Goal: Find specific page/section: Find specific page/section

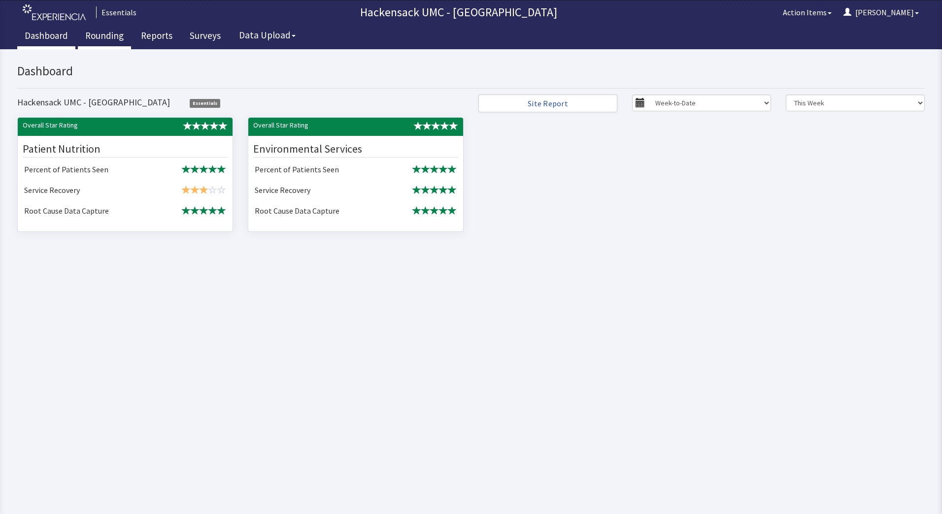
click at [100, 41] on link "Rounding" at bounding box center [104, 37] width 53 height 25
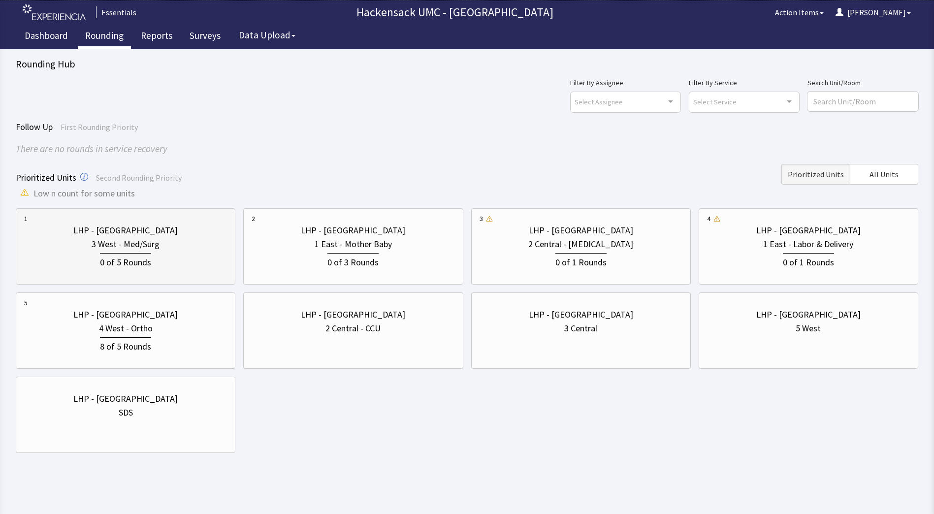
click at [149, 245] on div "3 West - Med/Surg" at bounding box center [126, 244] width 68 height 14
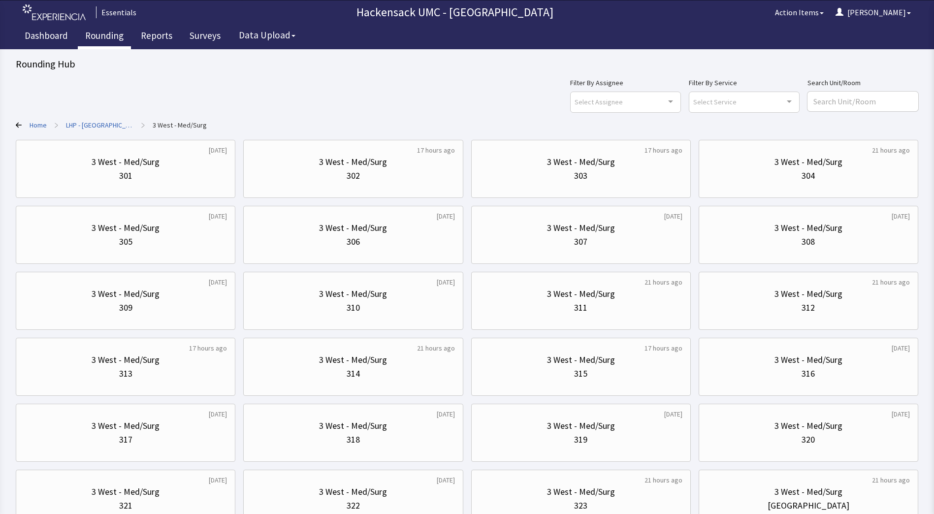
click at [41, 125] on link "Home" at bounding box center [38, 125] width 17 height 10
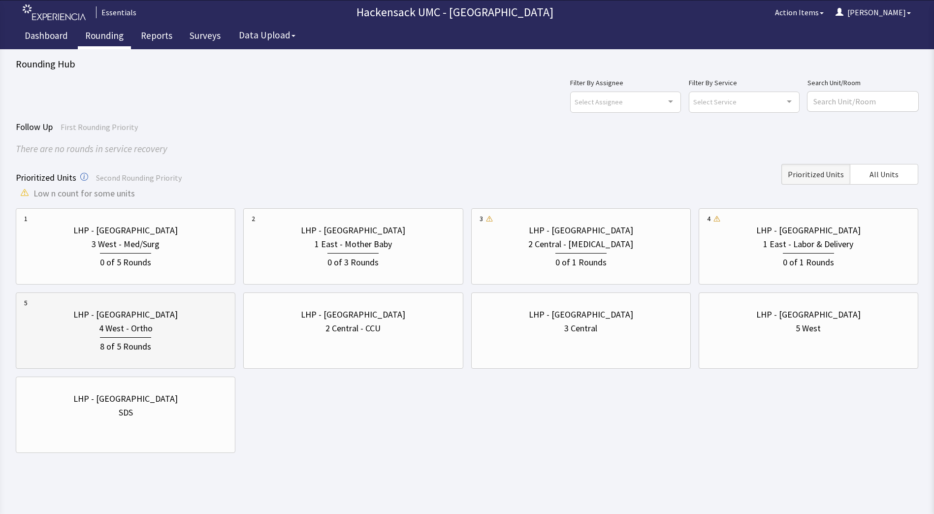
click at [141, 361] on div "LHP - Pascack Valley 4 West - Ortho 8 of 5 Rounds" at bounding box center [125, 330] width 203 height 65
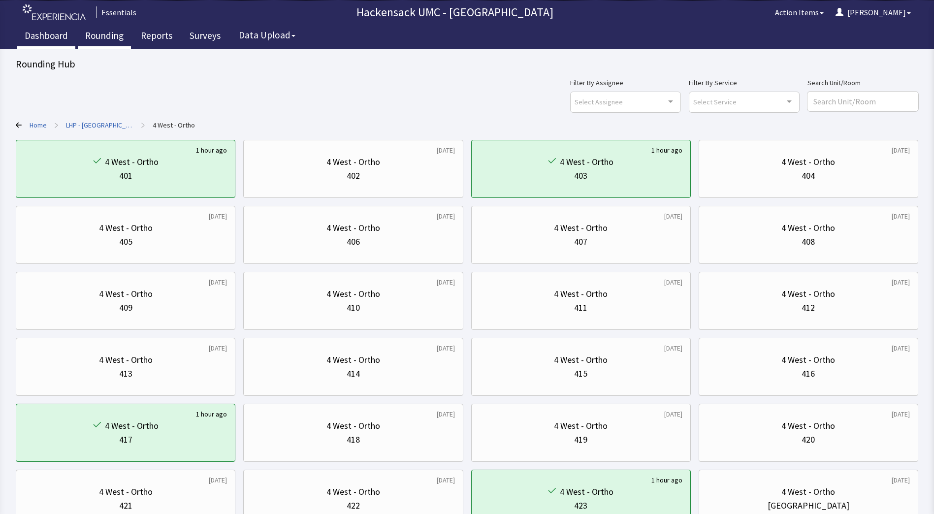
click at [45, 37] on link "Dashboard" at bounding box center [46, 37] width 58 height 25
